Goal: Navigation & Orientation: Find specific page/section

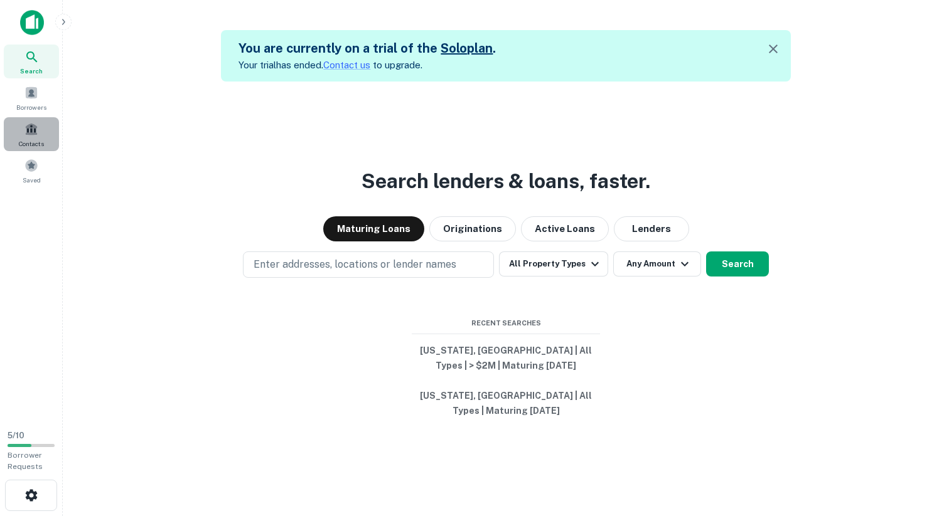
click at [34, 140] on span "Contacts" at bounding box center [31, 144] width 25 height 10
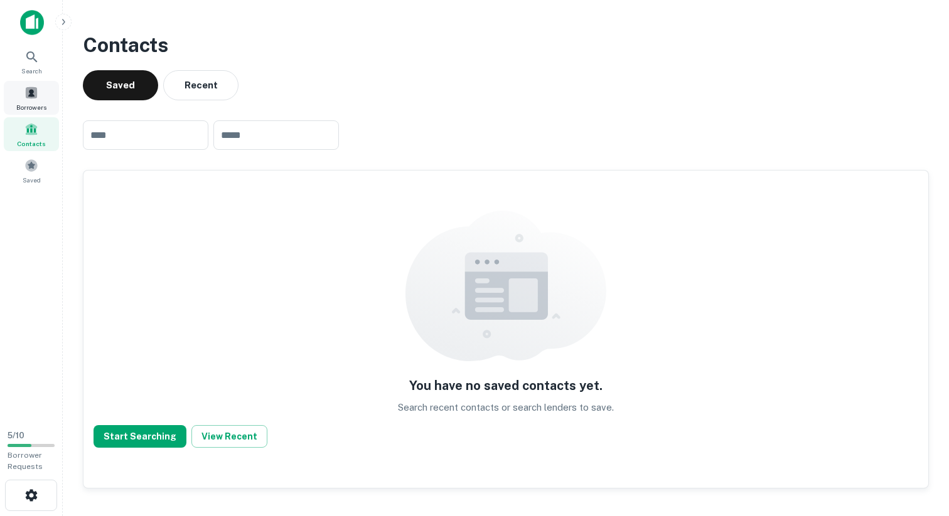
click at [39, 90] on div "Borrowers" at bounding box center [31, 98] width 55 height 34
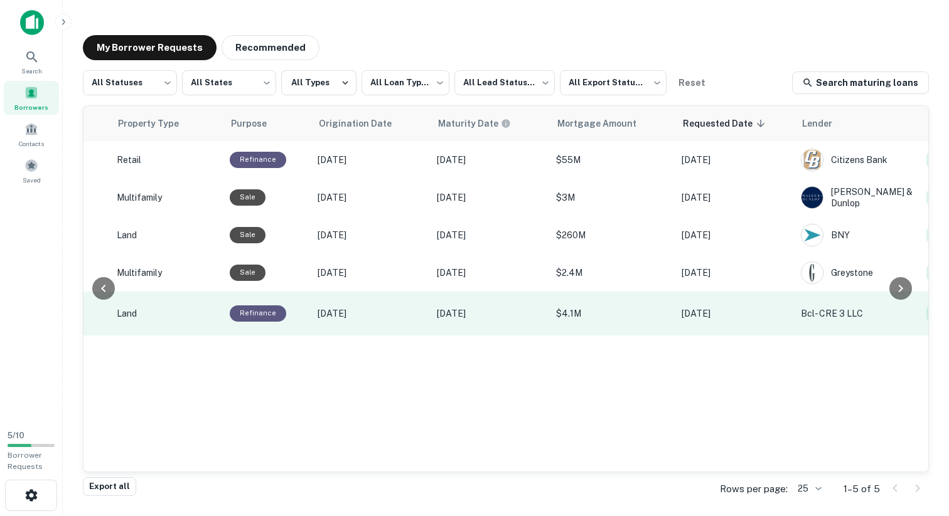
scroll to position [0, 509]
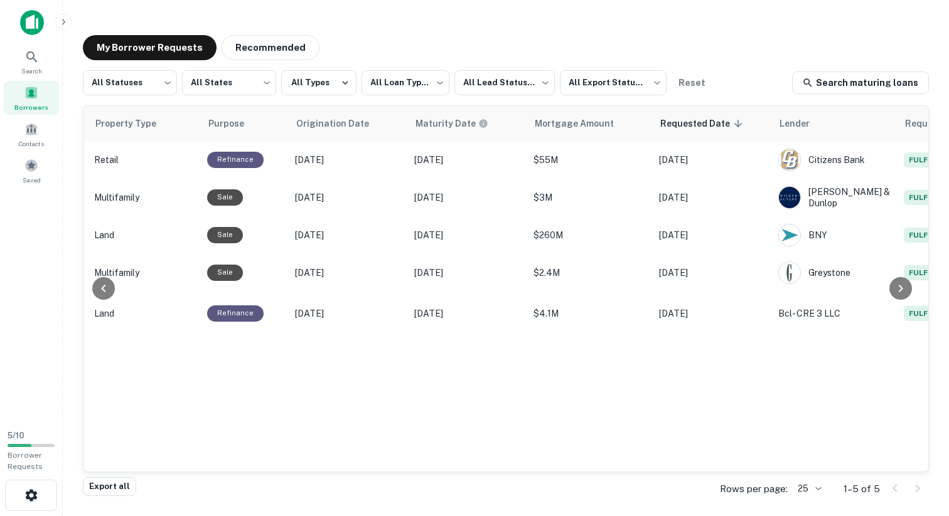
click at [28, 32] on img at bounding box center [32, 22] width 24 height 25
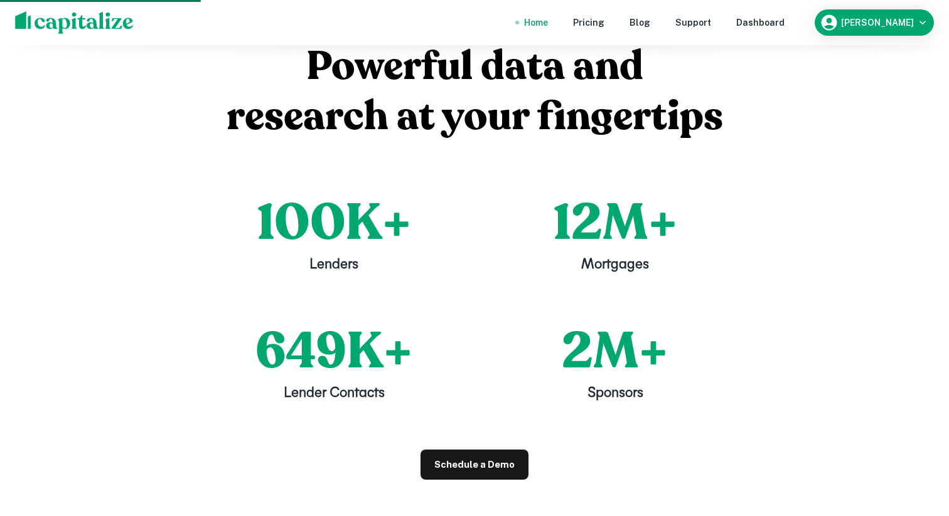
scroll to position [1098, 0]
